Goal: Information Seeking & Learning: Learn about a topic

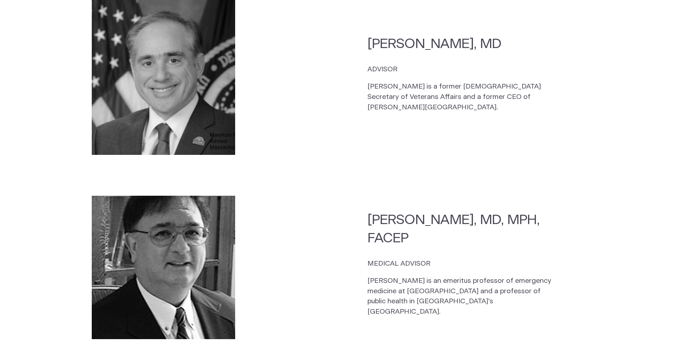
scroll to position [1501, 0]
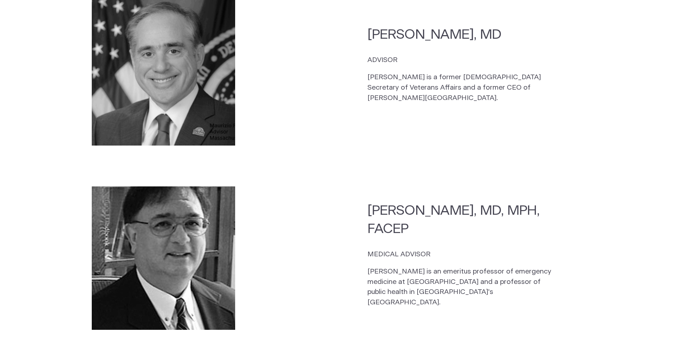
click at [659, 212] on section "CEO Kelly Roman CO-FOUNDER, CEO, DIRECTOR The son of a US Army veteran, Kelly g…" at bounding box center [340, 33] width 680 height 1506
click at [659, 211] on section "CEO Kelly Roman CO-FOUNDER, CEO, DIRECTOR The son of a US Army veteran, Kelly g…" at bounding box center [340, 33] width 680 height 1506
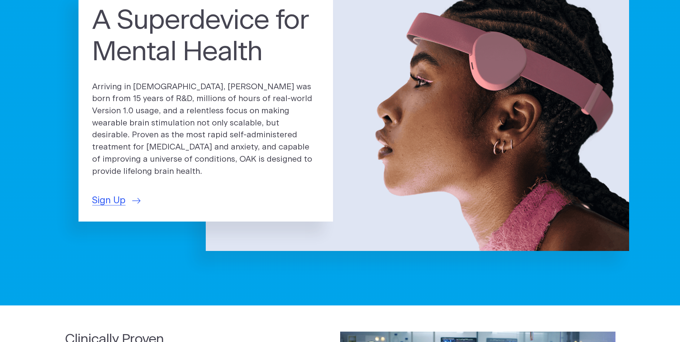
scroll to position [0, 0]
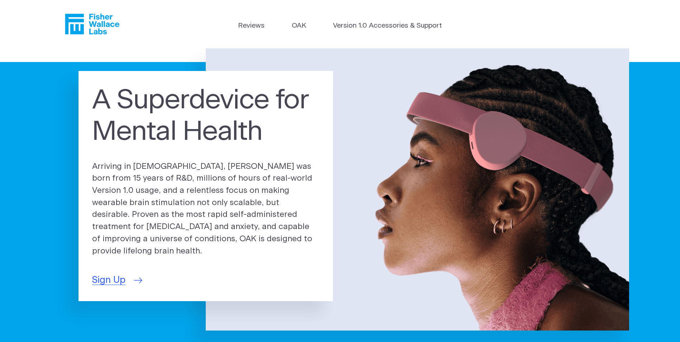
click at [109, 275] on span "Sign Up" at bounding box center [108, 280] width 33 height 14
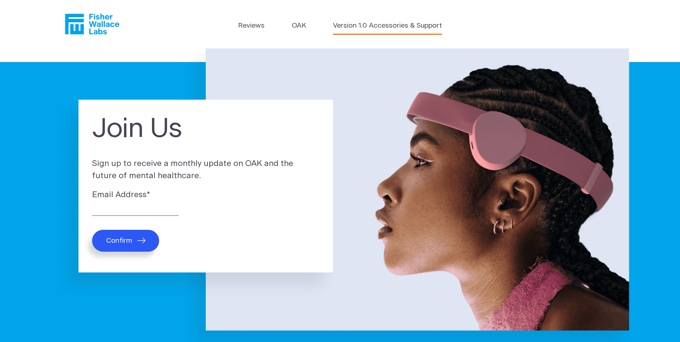
click at [343, 24] on link "Version 1.0 Accessories & Support" at bounding box center [387, 26] width 109 height 10
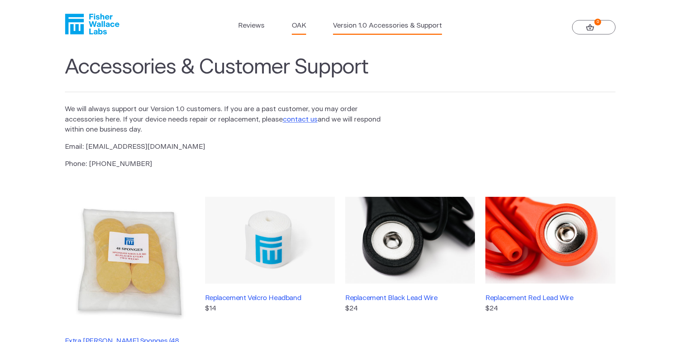
click at [292, 23] on link "OAK" at bounding box center [299, 26] width 14 height 10
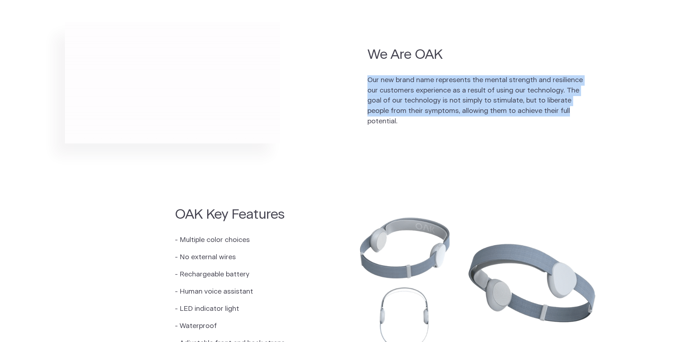
scroll to position [417, 0]
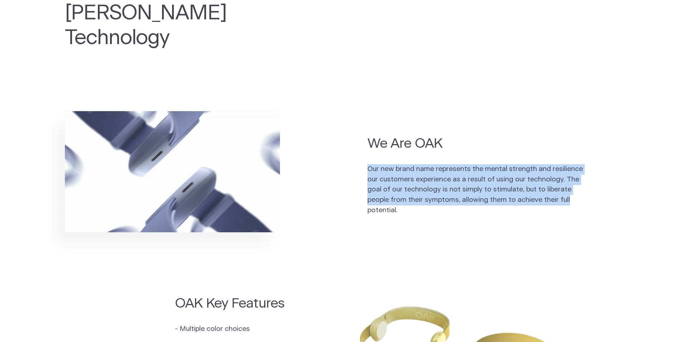
drag, startPoint x: 632, startPoint y: 20, endPoint x: 618, endPoint y: -13, distance: 36.6
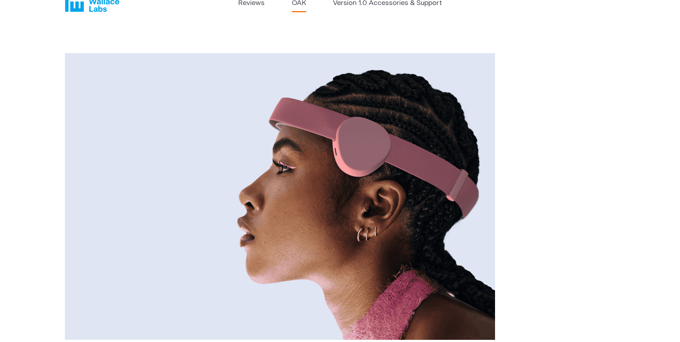
scroll to position [0, 0]
